Goal: Information Seeking & Learning: Check status

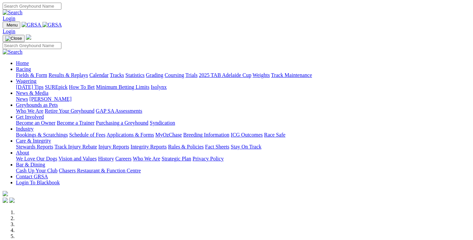
click at [88, 72] on link "Results & Replays" at bounding box center [68, 75] width 40 height 6
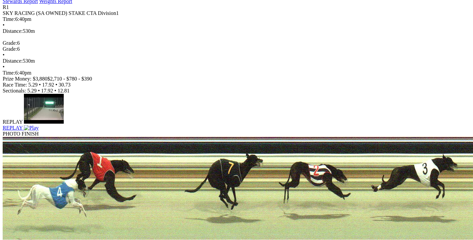
scroll to position [338, 0]
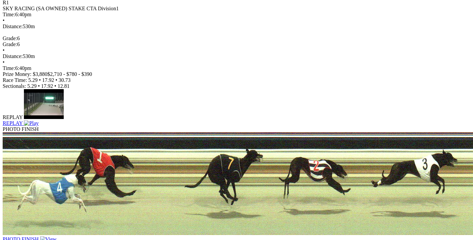
drag, startPoint x: 0, startPoint y: 0, endPoint x: 33, endPoint y: 143, distance: 147.1
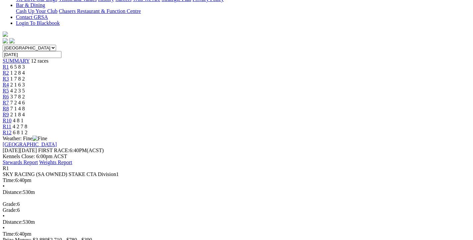
scroll to position [6, 0]
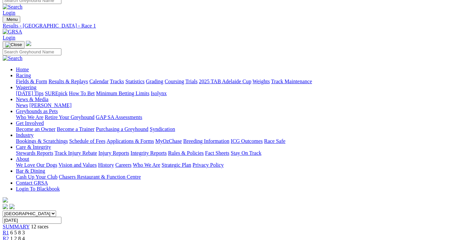
click at [118, 236] on div "R2 1 2 8 4" at bounding box center [237, 239] width 468 height 6
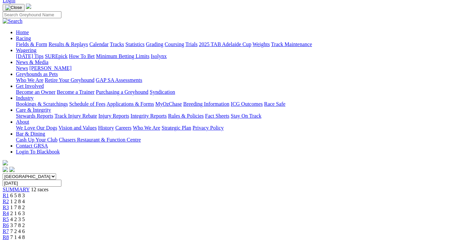
scroll to position [18, 0]
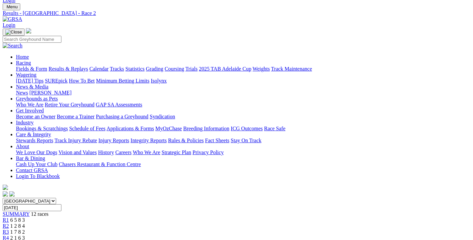
click at [9, 230] on span "R3" at bounding box center [6, 233] width 6 height 6
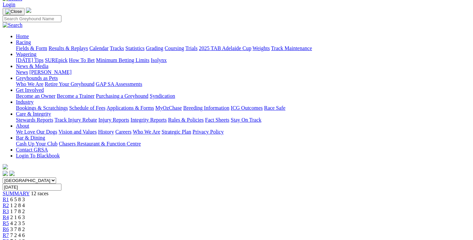
scroll to position [33, 0]
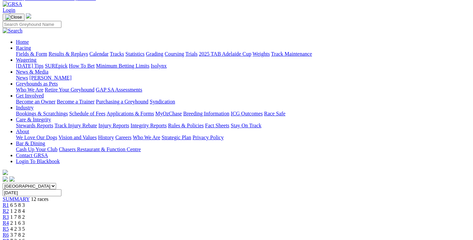
click at [25, 221] on span "2 1 6 3" at bounding box center [17, 224] width 15 height 6
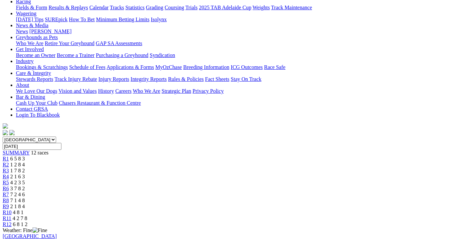
scroll to position [66, 0]
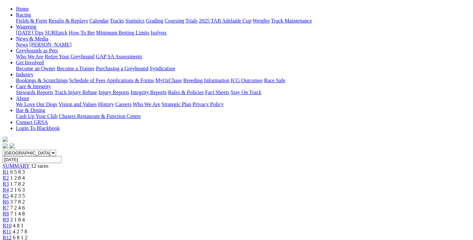
click at [25, 193] on span "4 2 3 5" at bounding box center [17, 196] width 15 height 6
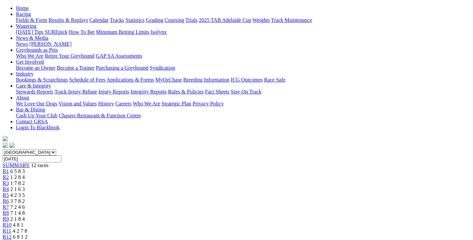
scroll to position [66, 0]
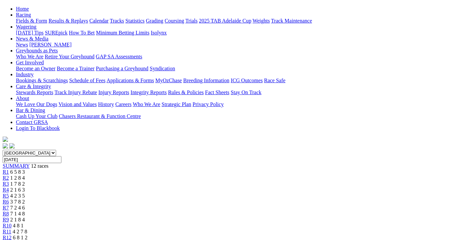
click at [239, 199] on div "R6 3 7 8 2" at bounding box center [237, 202] width 468 height 6
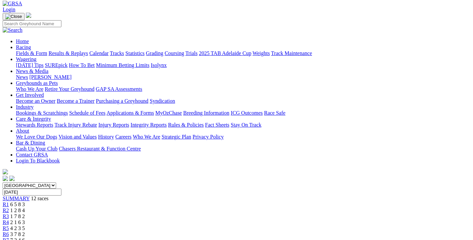
scroll to position [33, 0]
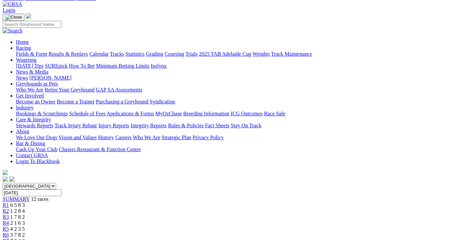
click at [9, 238] on link "R7" at bounding box center [6, 241] width 6 height 6
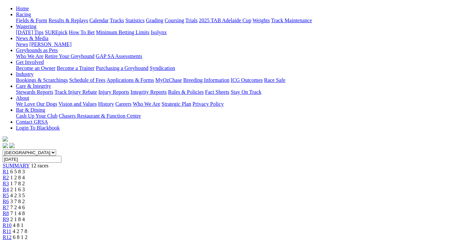
scroll to position [66, 0]
click at [9, 217] on span "R9" at bounding box center [6, 220] width 6 height 6
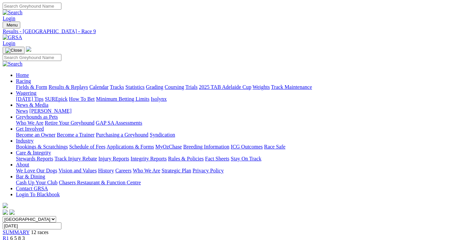
scroll to position [100, 0]
